Goal: Navigation & Orientation: Understand site structure

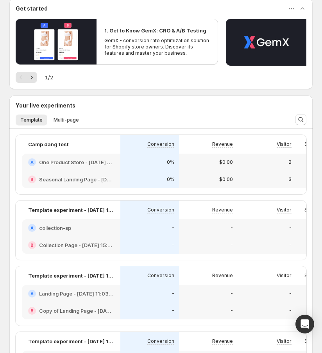
scroll to position [73, 0]
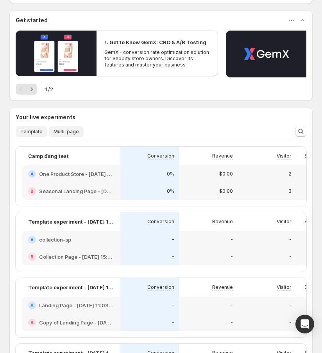
click at [64, 133] on span "Multi-page" at bounding box center [65, 131] width 25 height 6
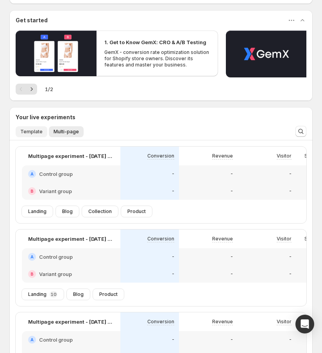
click at [20, 133] on span "Template" at bounding box center [31, 131] width 22 height 6
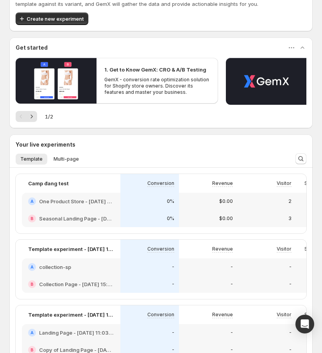
scroll to position [0, 0]
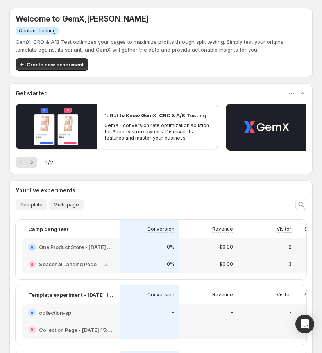
click at [58, 207] on span "Multi-page" at bounding box center [65, 204] width 25 height 6
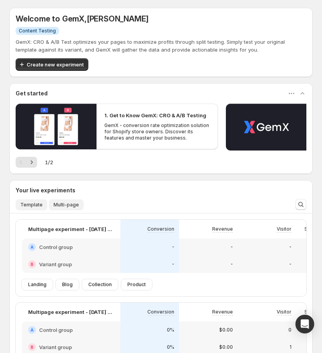
click at [28, 205] on span "Template" at bounding box center [31, 204] width 22 height 6
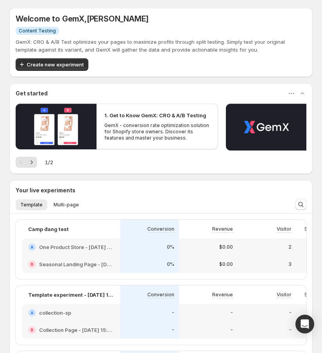
click at [2, 223] on div "Welcome to GemX , [PERSON_NAME] Info Content Testing GemX: CRO & A/B Test optim…" at bounding box center [161, 323] width 322 height 646
click at [4, 224] on div "Welcome to GemX , [PERSON_NAME] Info Content Testing GemX: CRO & A/B Test optim…" at bounding box center [161, 323] width 322 height 646
